Goal: Information Seeking & Learning: Learn about a topic

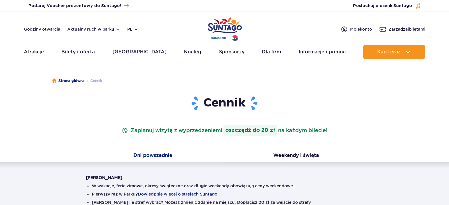
scroll to position [180, 0]
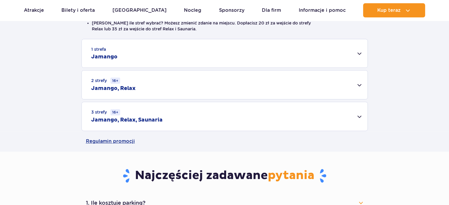
drag, startPoint x: 0, startPoint y: 0, endPoint x: 453, endPoint y: 58, distance: 457.0
click at [307, 99] on div "2 strefy 16+ Jamango, Relax" at bounding box center [225, 85] width 286 height 29
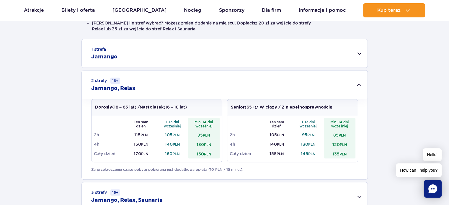
scroll to position [359, 0]
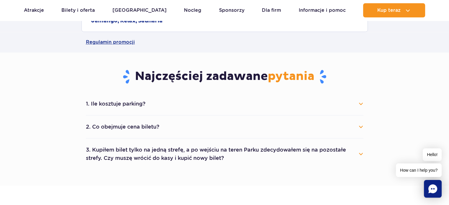
click at [257, 125] on button "2. Co obejmuje cena biletu?" at bounding box center [225, 126] width 278 height 13
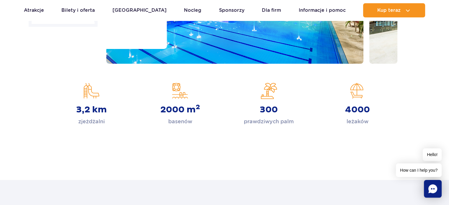
scroll to position [82, 0]
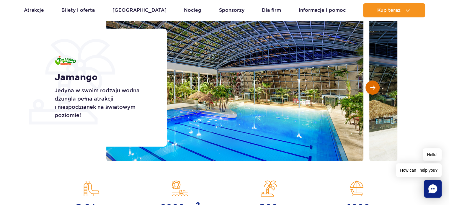
click at [373, 90] on button "Następny slajd" at bounding box center [373, 88] width 14 height 14
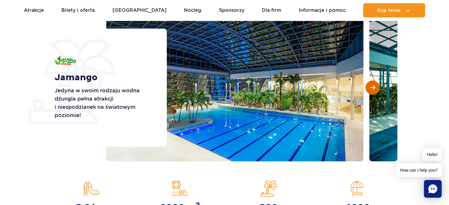
click at [373, 90] on button "Następny slajd" at bounding box center [373, 88] width 14 height 14
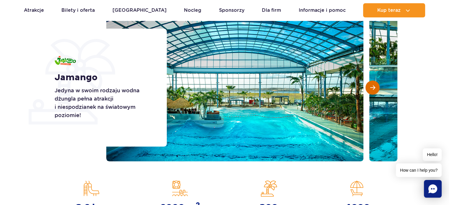
click at [373, 90] on button "Następny slajd" at bounding box center [373, 88] width 14 height 14
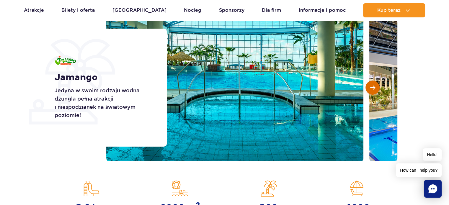
click at [373, 90] on button "Następny slajd" at bounding box center [373, 88] width 14 height 14
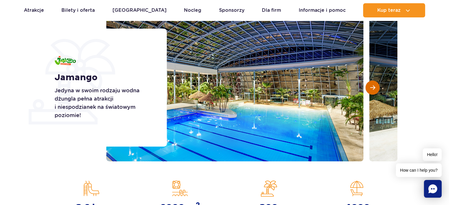
click at [373, 90] on button "Następny slajd" at bounding box center [373, 88] width 14 height 14
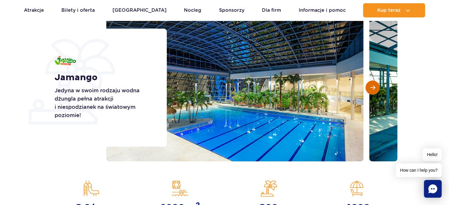
click at [373, 90] on button "Następny slajd" at bounding box center [373, 88] width 14 height 14
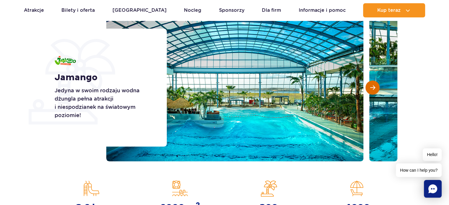
click at [373, 90] on button "Następny slajd" at bounding box center [373, 88] width 14 height 14
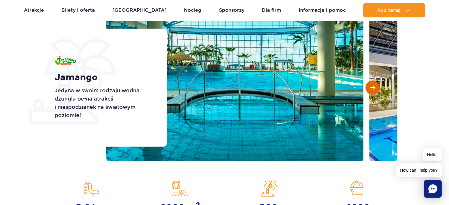
click at [373, 90] on button "Następny slajd" at bounding box center [373, 88] width 14 height 14
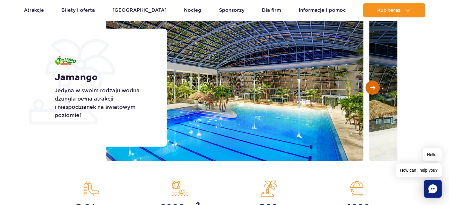
click at [373, 90] on button "Następny slajd" at bounding box center [373, 88] width 14 height 14
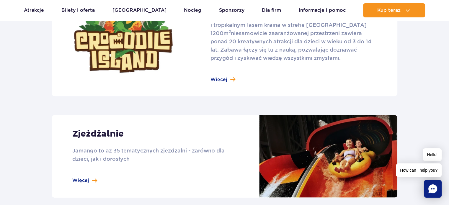
scroll to position [383, 0]
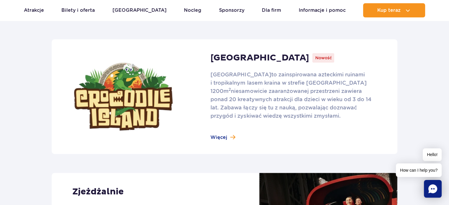
click at [221, 137] on link at bounding box center [225, 96] width 346 height 115
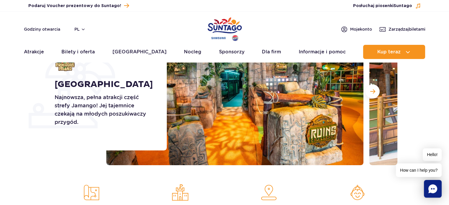
scroll to position [73, 0]
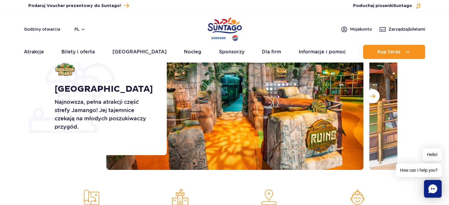
drag, startPoint x: 453, startPoint y: 33, endPoint x: 453, endPoint y: 22, distance: 10.6
click at [376, 90] on button "Następny slajd" at bounding box center [373, 96] width 14 height 14
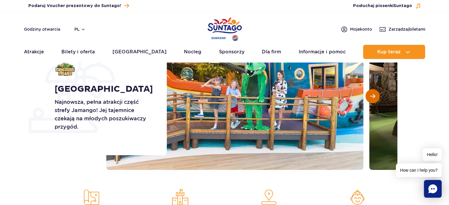
click at [376, 90] on button "Następny slajd" at bounding box center [373, 96] width 14 height 14
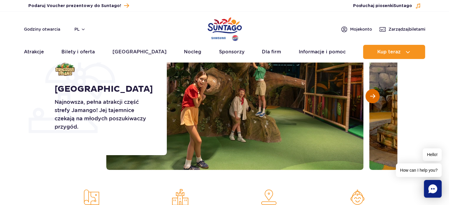
click at [376, 90] on button "Następny slajd" at bounding box center [373, 96] width 14 height 14
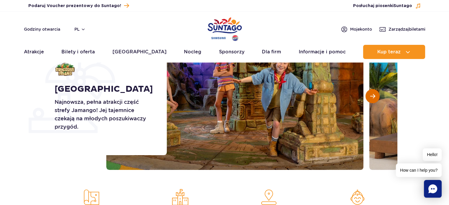
click at [376, 90] on button "Następny slajd" at bounding box center [373, 96] width 14 height 14
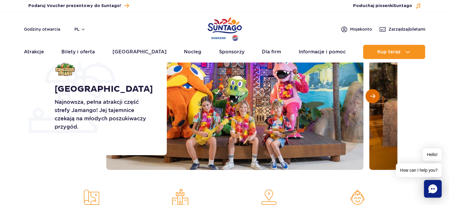
click at [376, 90] on button "Następny slajd" at bounding box center [373, 96] width 14 height 14
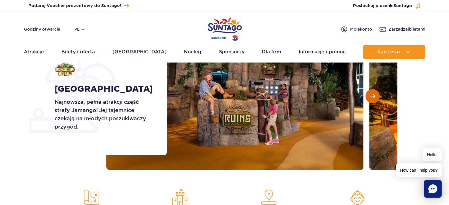
click at [376, 90] on button "Następny slajd" at bounding box center [373, 96] width 14 height 14
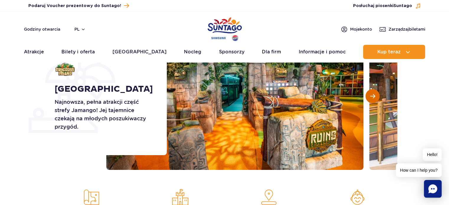
click at [376, 90] on button "Następny slajd" at bounding box center [373, 96] width 14 height 14
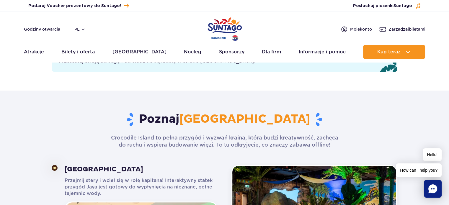
scroll to position [229, 0]
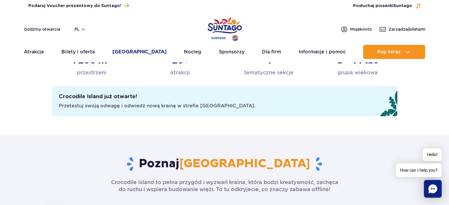
click at [139, 56] on link "[GEOGRAPHIC_DATA]" at bounding box center [140, 52] width 54 height 14
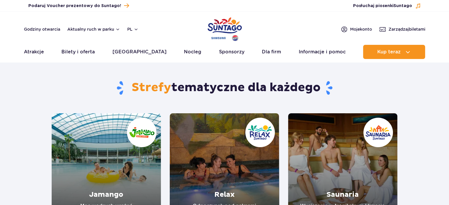
click at [443, 86] on section "Strefy tematyczne dla każdego Jamango Moc wodnych wrażeń Nowość: Crocodile Isla…" at bounding box center [224, 144] width 449 height 157
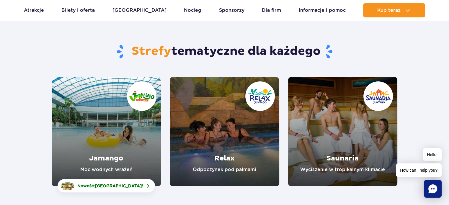
scroll to position [58, 0]
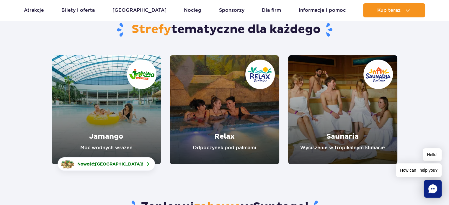
click at [237, 143] on link "Relax" at bounding box center [224, 109] width 109 height 109
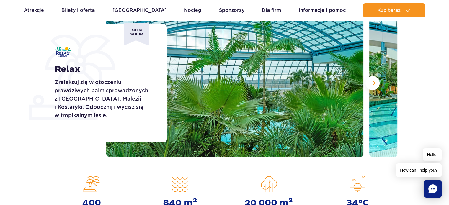
scroll to position [89, 0]
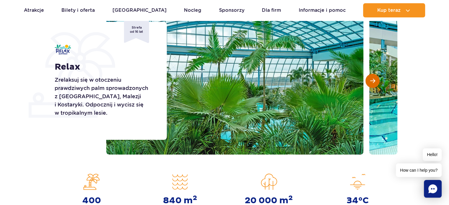
click at [377, 79] on button "Następny slajd" at bounding box center [373, 81] width 14 height 14
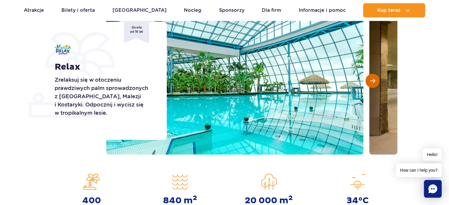
click at [377, 79] on button "Następny slajd" at bounding box center [373, 81] width 14 height 14
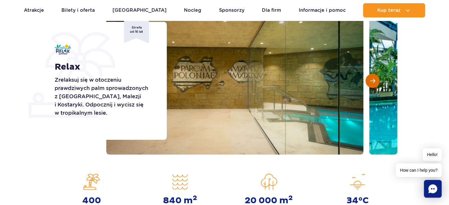
click at [377, 79] on button "Następny slajd" at bounding box center [373, 81] width 14 height 14
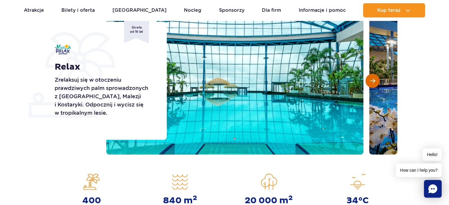
click at [377, 79] on button "Następny slajd" at bounding box center [373, 81] width 14 height 14
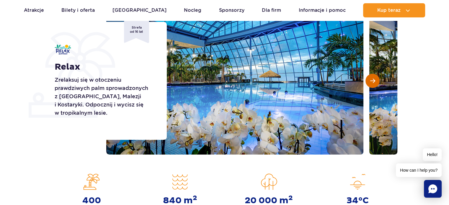
click at [377, 79] on button "Następny slajd" at bounding box center [373, 81] width 14 height 14
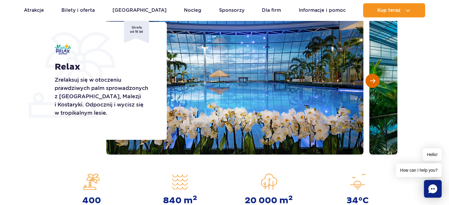
click at [377, 79] on button "Następny slajd" at bounding box center [373, 81] width 14 height 14
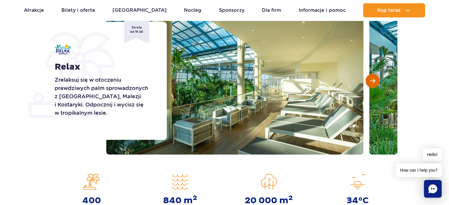
click at [377, 79] on button "Następny slajd" at bounding box center [373, 81] width 14 height 14
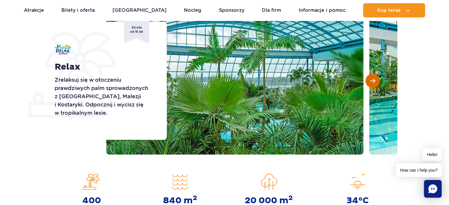
click at [377, 79] on button "Następny slajd" at bounding box center [373, 81] width 14 height 14
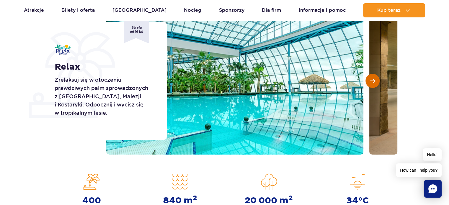
click at [377, 79] on button "Następny slajd" at bounding box center [373, 81] width 14 height 14
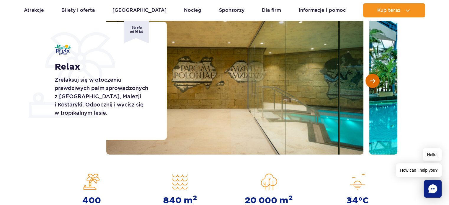
click at [377, 79] on button "Następny slajd" at bounding box center [373, 81] width 14 height 14
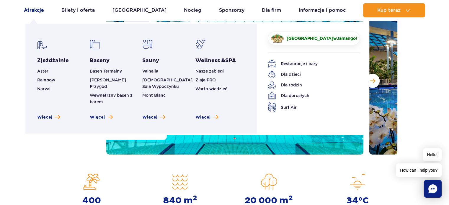
click at [37, 9] on link "Atrakcje" at bounding box center [34, 10] width 20 height 14
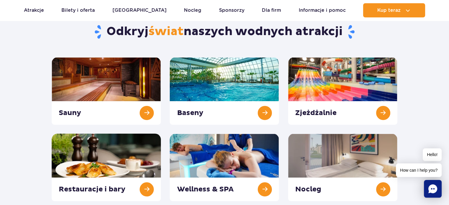
scroll to position [55, 0]
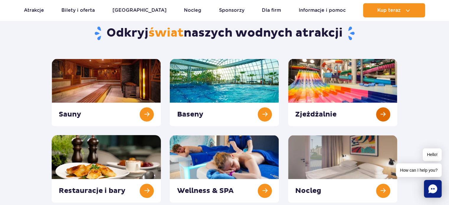
click at [360, 93] on link at bounding box center [342, 93] width 109 height 68
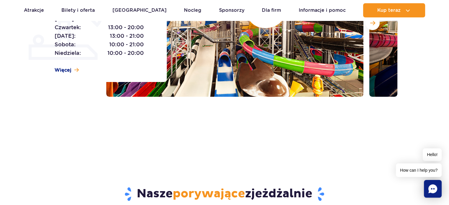
scroll to position [42, 0]
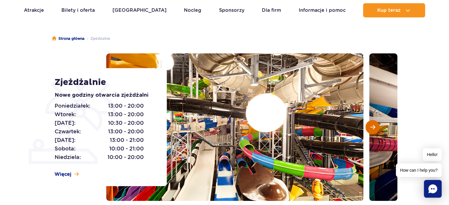
click at [373, 131] on button "Następny slajd" at bounding box center [373, 127] width 14 height 14
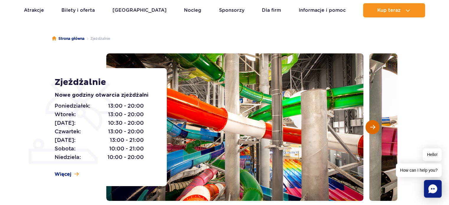
click at [373, 131] on button "Następny slajd" at bounding box center [373, 127] width 14 height 14
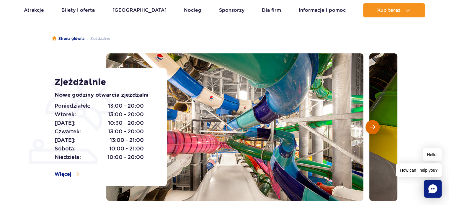
click at [373, 131] on button "Następny slajd" at bounding box center [373, 127] width 14 height 14
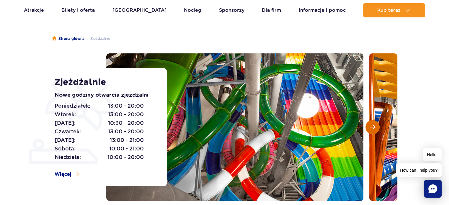
click at [373, 131] on button "Następny slajd" at bounding box center [373, 127] width 14 height 14
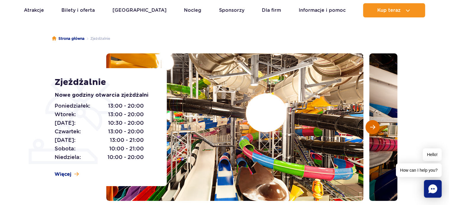
click at [373, 131] on button "Następny slajd" at bounding box center [373, 127] width 14 height 14
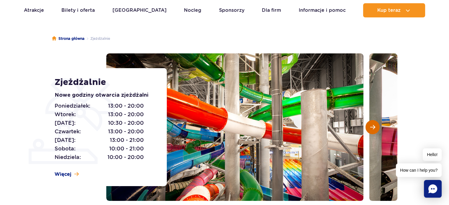
click at [373, 131] on button "Następny slajd" at bounding box center [373, 127] width 14 height 14
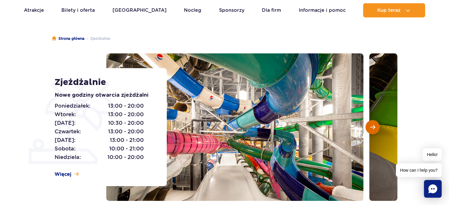
click at [373, 131] on button "Następny slajd" at bounding box center [373, 127] width 14 height 14
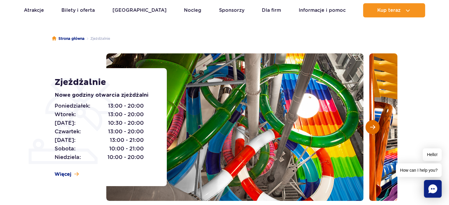
click at [373, 131] on button "Następny slajd" at bounding box center [373, 127] width 14 height 14
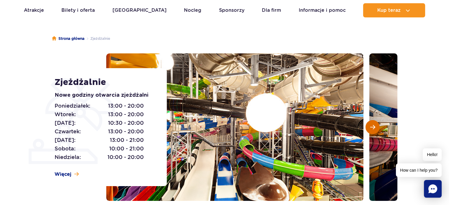
click at [373, 131] on button "Następny slajd" at bounding box center [373, 127] width 14 height 14
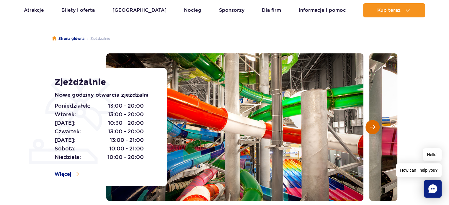
click at [373, 131] on button "Następny slajd" at bounding box center [373, 127] width 14 height 14
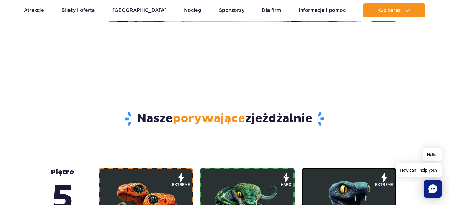
scroll to position [401, 0]
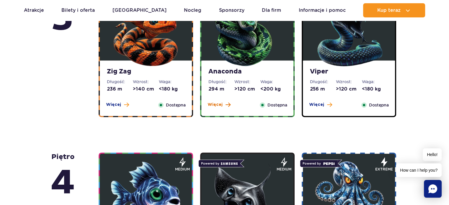
click at [212, 107] on span "Więcej" at bounding box center [215, 105] width 15 height 6
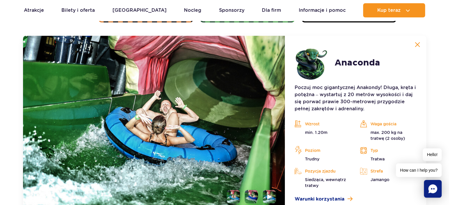
scroll to position [676, 0]
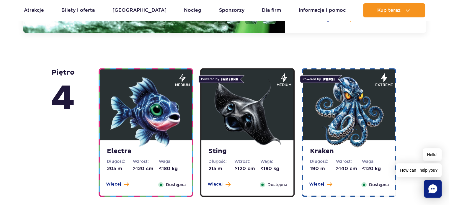
click at [146, 140] on img at bounding box center [145, 112] width 71 height 71
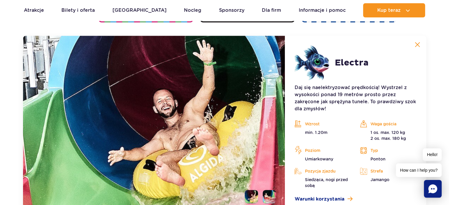
scroll to position [840, 0]
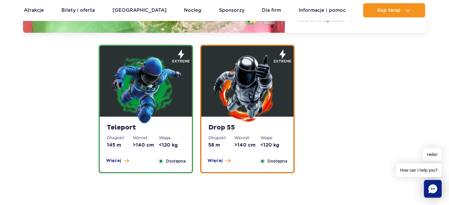
click at [285, 115] on figure at bounding box center [247, 81] width 92 height 71
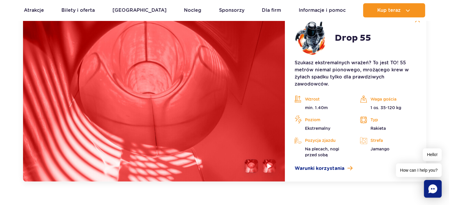
scroll to position [829, 0]
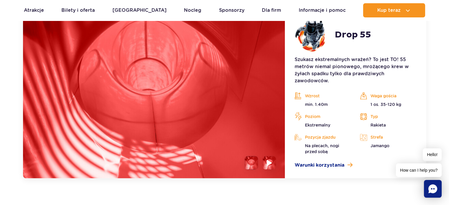
click at [267, 164] on img at bounding box center [270, 162] width 6 height 7
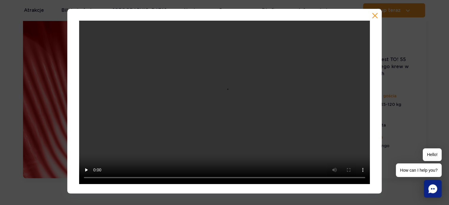
click at [414, 98] on div at bounding box center [224, 101] width 449 height 185
click at [371, 20] on div at bounding box center [224, 101] width 315 height 185
click at [371, 17] on div at bounding box center [224, 101] width 315 height 185
click at [374, 16] on button "button" at bounding box center [375, 16] width 6 height 6
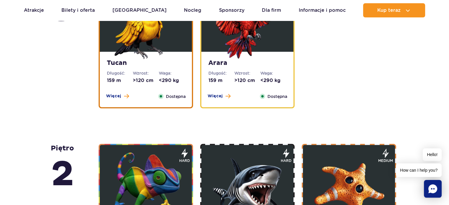
scroll to position [1128, 0]
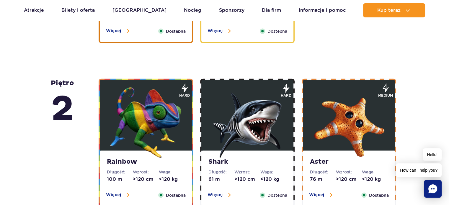
click at [244, 113] on img at bounding box center [247, 122] width 71 height 71
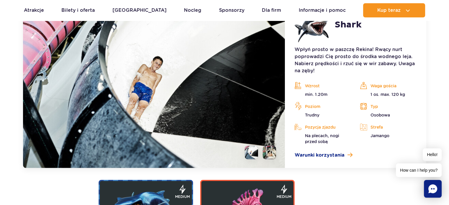
scroll to position [1161, 0]
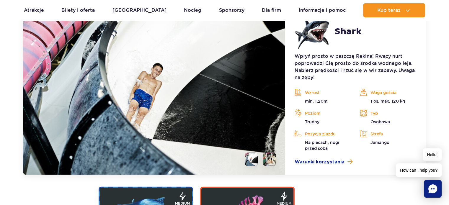
click at [275, 158] on li at bounding box center [269, 159] width 13 height 13
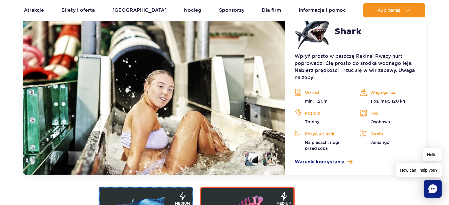
click at [251, 158] on li at bounding box center [251, 159] width 13 height 13
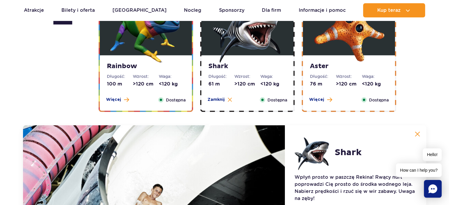
scroll to position [1013, 0]
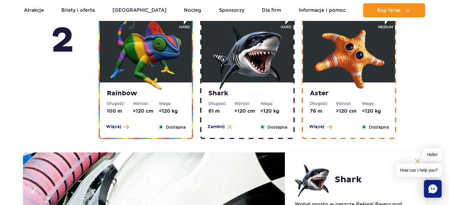
click at [161, 85] on img at bounding box center [145, 54] width 71 height 71
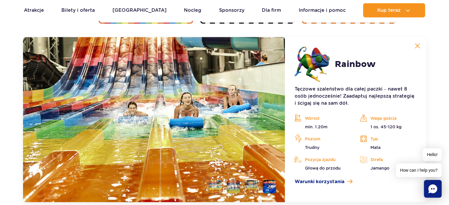
scroll to position [1129, 0]
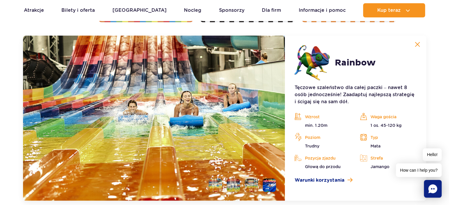
click at [269, 187] on li at bounding box center [269, 185] width 13 height 13
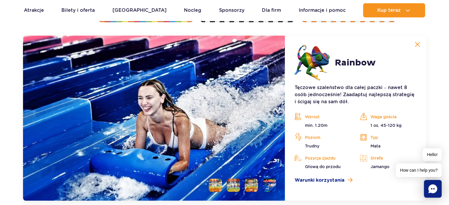
click at [250, 184] on li at bounding box center [251, 185] width 13 height 13
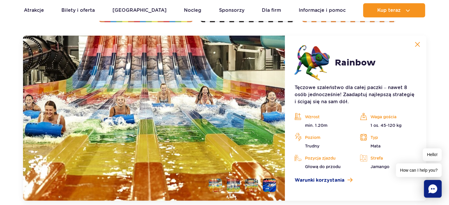
click at [235, 184] on li at bounding box center [233, 185] width 13 height 13
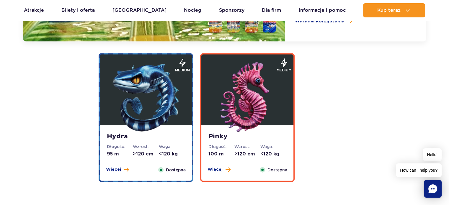
scroll to position [1333, 0]
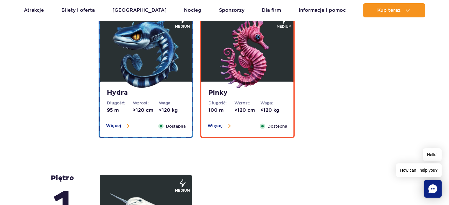
click at [270, 65] on img at bounding box center [247, 53] width 71 height 71
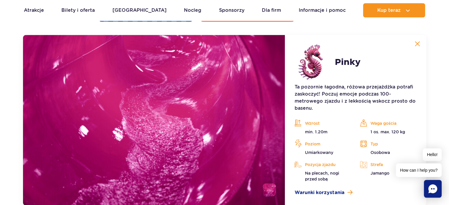
scroll to position [1270, 0]
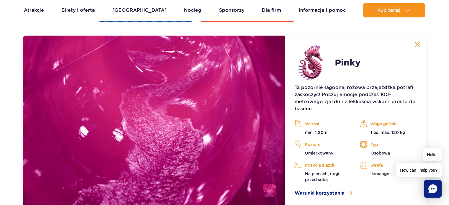
click at [268, 193] on li at bounding box center [269, 190] width 13 height 13
click at [232, 139] on img at bounding box center [154, 121] width 262 height 171
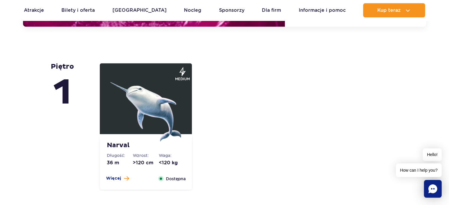
scroll to position [1629, 0]
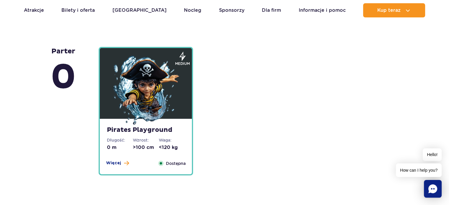
click at [170, 132] on strong "Pirates Playground" at bounding box center [146, 130] width 78 height 8
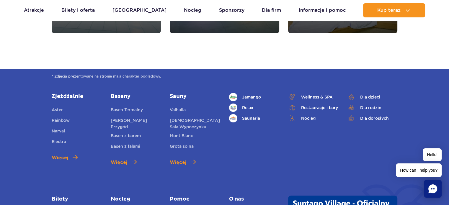
scroll to position [2377, 0]
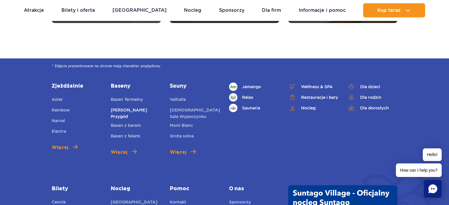
click at [137, 107] on link "[PERSON_NAME] Przygód" at bounding box center [136, 113] width 50 height 13
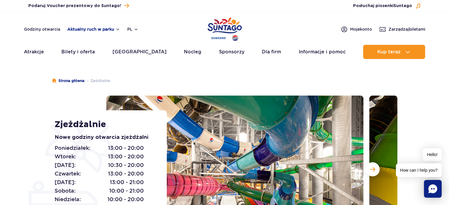
click at [105, 28] on button "Aktualny ruch w parku" at bounding box center [93, 29] width 53 height 5
